Goal: Use online tool/utility: Utilize a website feature to perform a specific function

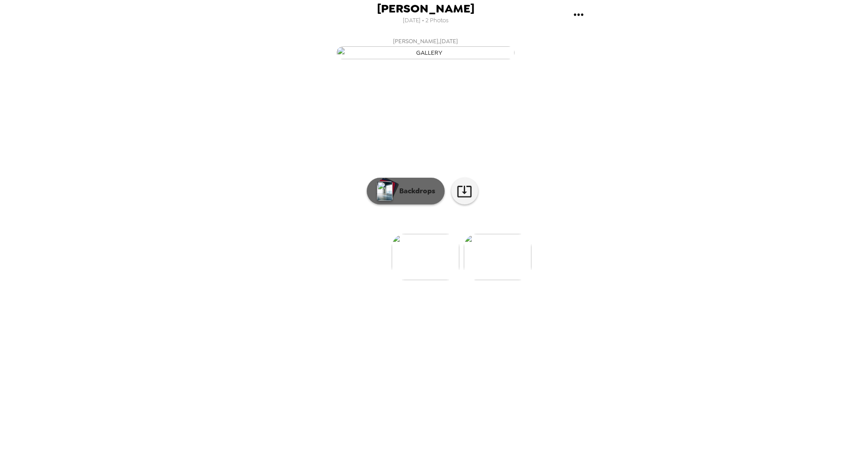
click at [411, 196] on p "Backdrops" at bounding box center [415, 191] width 41 height 11
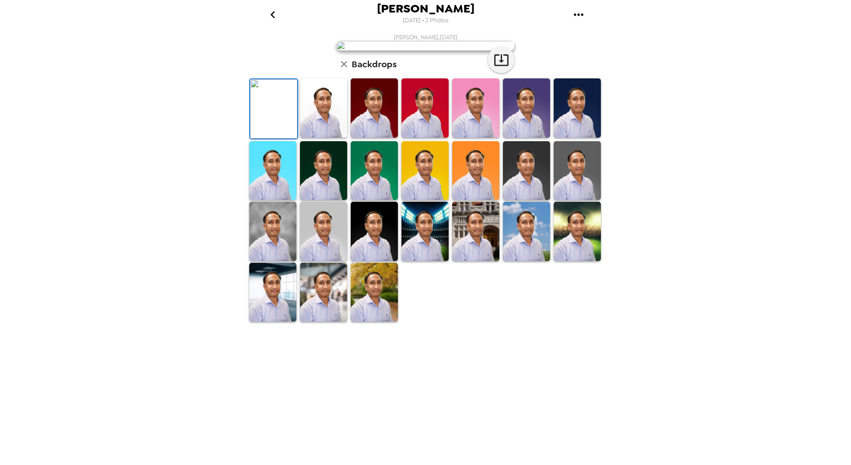
scroll to position [70, 0]
click at [310, 322] on img at bounding box center [323, 292] width 47 height 59
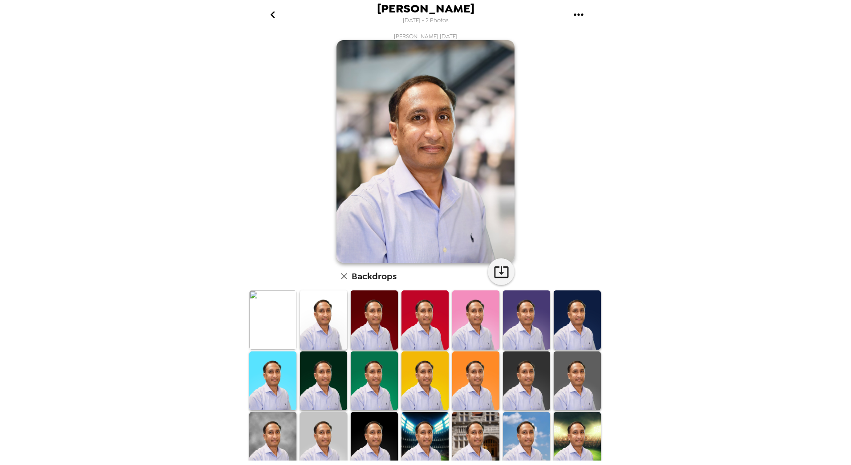
scroll to position [0, 0]
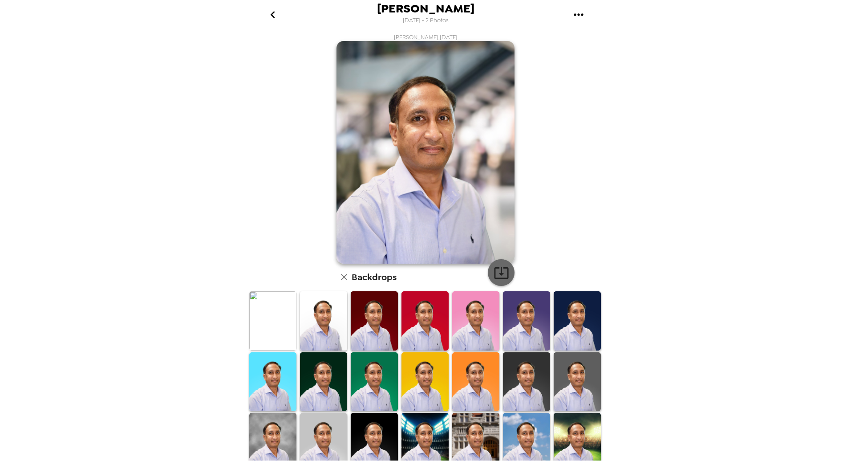
click at [498, 268] on icon "button" at bounding box center [501, 273] width 14 height 12
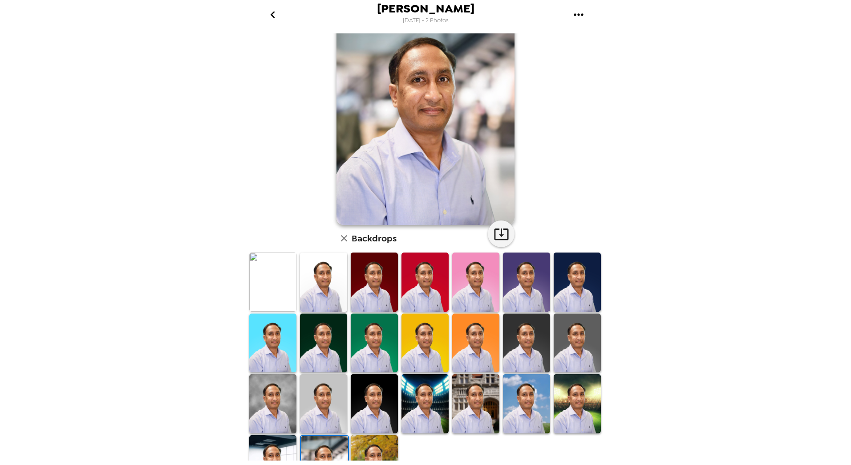
scroll to position [70, 0]
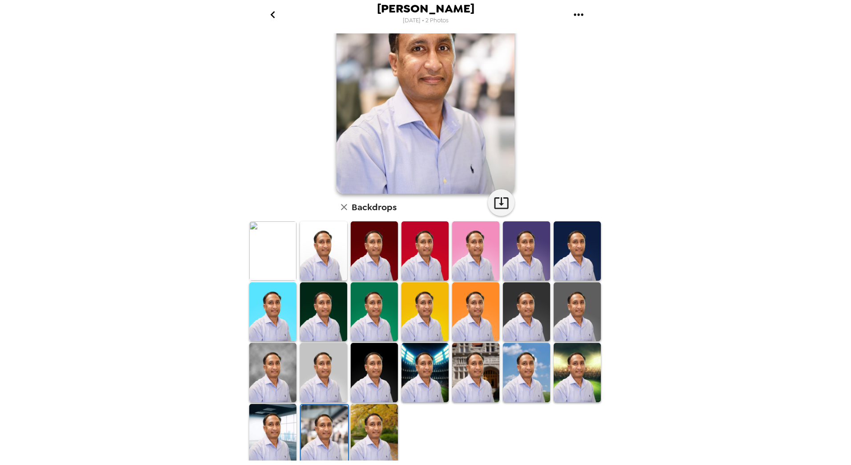
drag, startPoint x: 282, startPoint y: 435, endPoint x: 191, endPoint y: 131, distance: 317.1
click at [282, 435] on img at bounding box center [272, 433] width 47 height 59
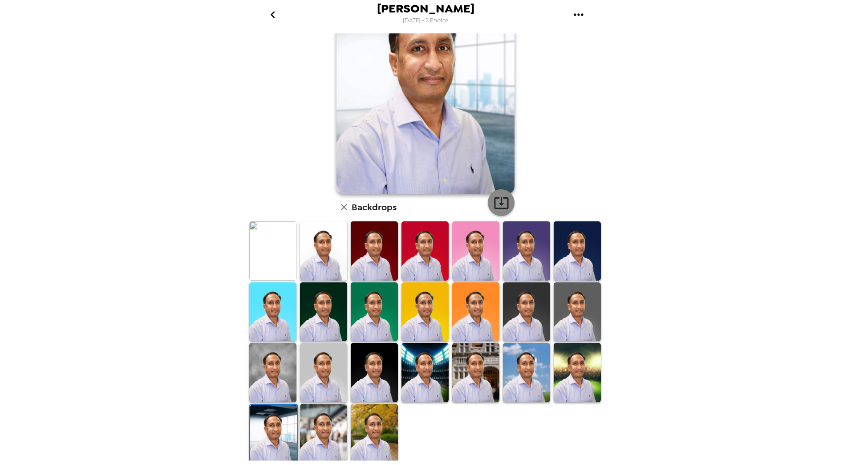
click at [496, 204] on icon "button" at bounding box center [501, 203] width 14 height 12
click at [468, 370] on img at bounding box center [475, 372] width 47 height 59
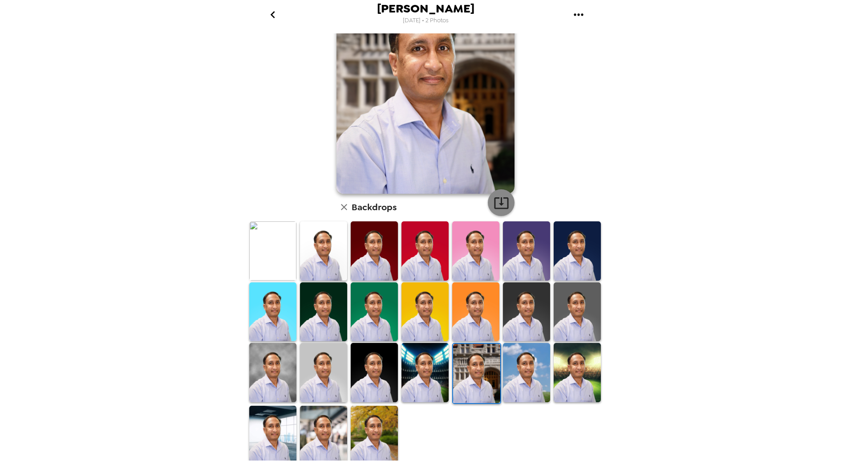
click at [497, 195] on icon "button" at bounding box center [502, 203] width 16 height 16
click at [271, 251] on img at bounding box center [272, 250] width 47 height 59
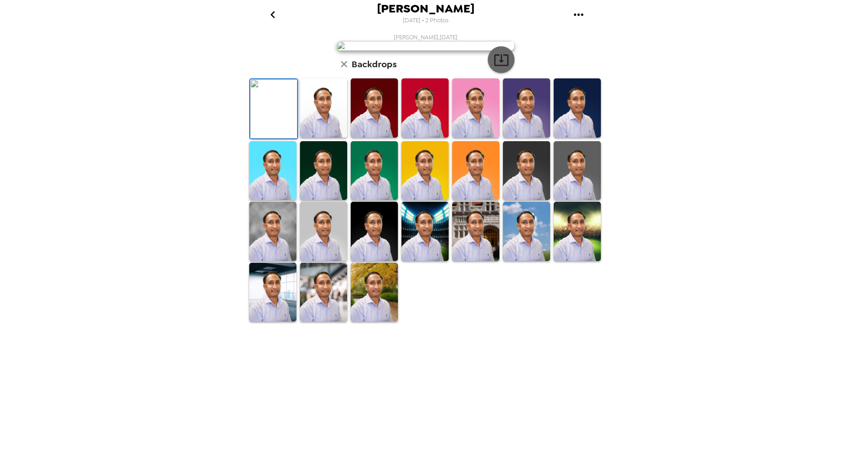
click at [497, 68] on icon "button" at bounding box center [502, 60] width 16 height 16
click at [262, 261] on img at bounding box center [272, 231] width 47 height 59
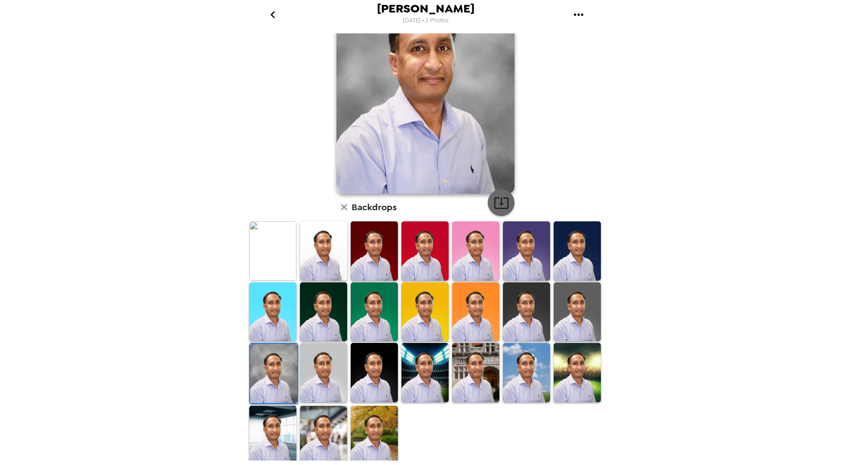
click at [499, 196] on icon "button" at bounding box center [502, 203] width 16 height 16
drag, startPoint x: 381, startPoint y: 423, endPoint x: 322, endPoint y: 370, distance: 79.5
click at [381, 423] on img at bounding box center [374, 435] width 47 height 59
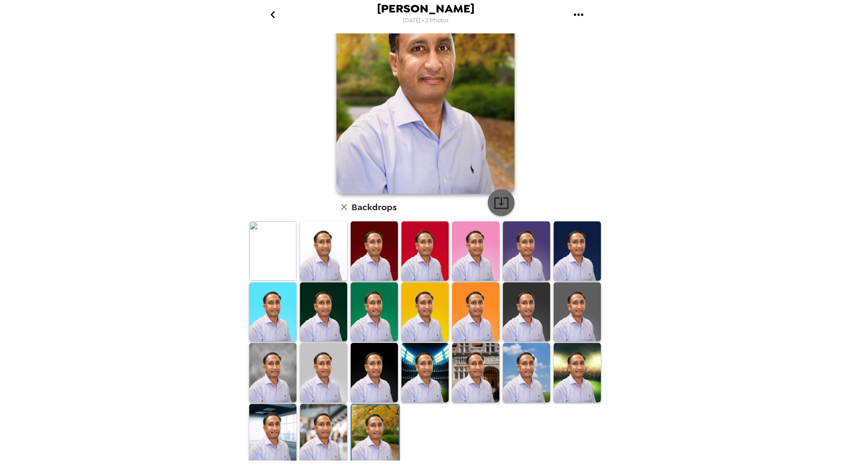
click at [499, 199] on icon "button" at bounding box center [502, 203] width 16 height 16
